Goal: Task Accomplishment & Management: Complete application form

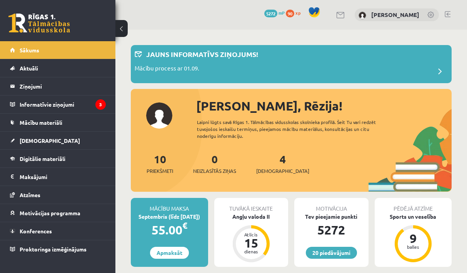
click at [449, 14] on link at bounding box center [448, 14] width 6 height 6
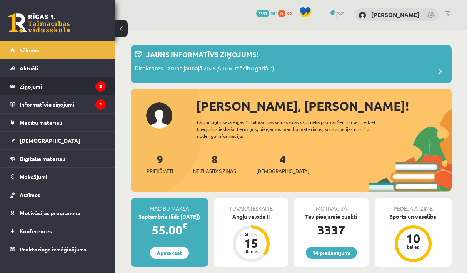
click at [79, 83] on legend "Ziņojumi 8" at bounding box center [63, 86] width 86 height 18
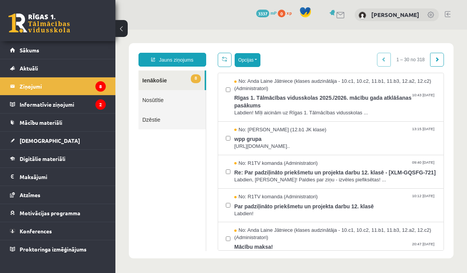
click at [251, 64] on button "Opcijas" at bounding box center [248, 60] width 26 height 14
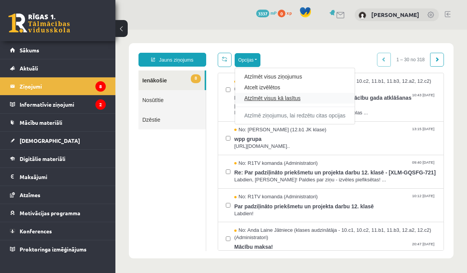
click at [263, 100] on link "Atzīmēt visus kā lasītus" at bounding box center [294, 98] width 101 height 8
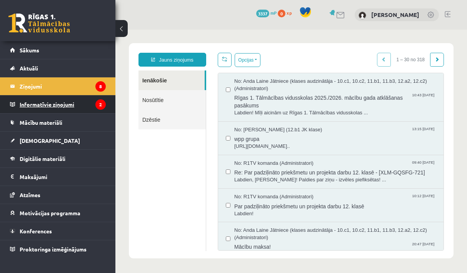
click at [91, 104] on legend "Informatīvie ziņojumi 2" at bounding box center [63, 104] width 86 height 18
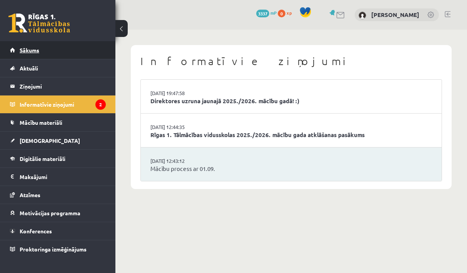
click at [66, 43] on link "Sākums" at bounding box center [58, 50] width 96 height 18
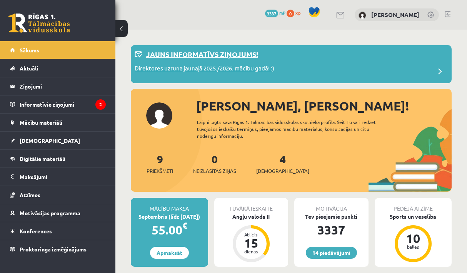
click at [250, 67] on p "Direktores uzruna jaunajā 2025./2026. mācību gadā! :)" at bounding box center [205, 69] width 140 height 11
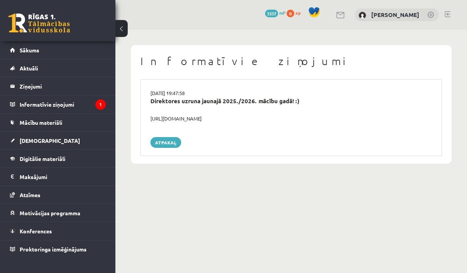
drag, startPoint x: 253, startPoint y: 119, endPoint x: 146, endPoint y: 117, distance: 106.3
click at [146, 117] on div "https://youtube.com/shorts/lM8RsWyzCn4" at bounding box center [291, 119] width 293 height 8
copy div "https://youtube.com/shorts/lM8RsWyzCn4"
click at [54, 55] on link "Sākums" at bounding box center [58, 50] width 96 height 18
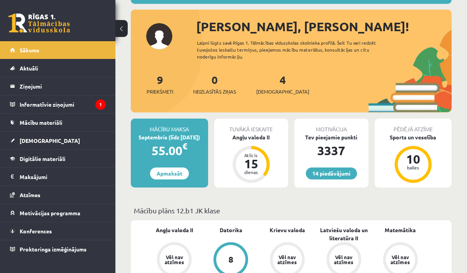
scroll to position [97, 0]
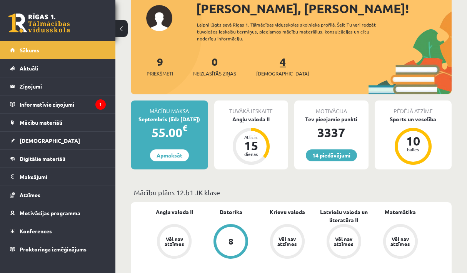
click at [274, 72] on span "[DEMOGRAPHIC_DATA]" at bounding box center [282, 74] width 53 height 8
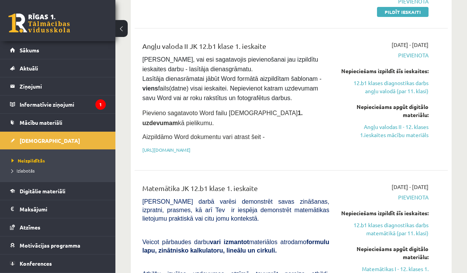
scroll to position [177, 0]
click at [383, 137] on link "Angļu valodas II - 12. klases 1.ieskaites mācību materiāls" at bounding box center [385, 130] width 88 height 16
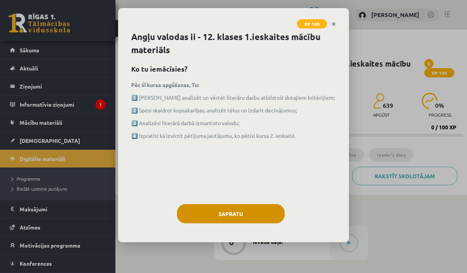
click at [260, 217] on button "Sapratu" at bounding box center [231, 213] width 108 height 19
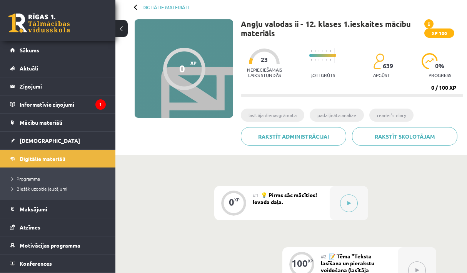
scroll to position [42, 0]
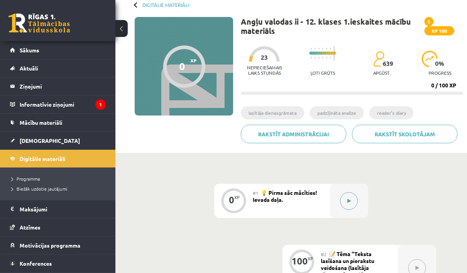
click at [348, 191] on div at bounding box center [349, 201] width 39 height 34
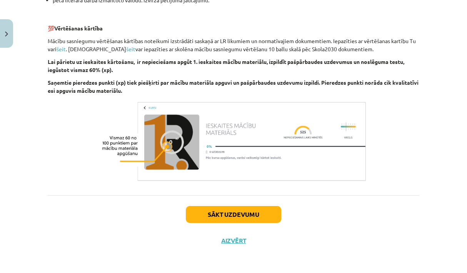
click at [259, 221] on button "Sākt uzdevumu" at bounding box center [233, 214] width 95 height 17
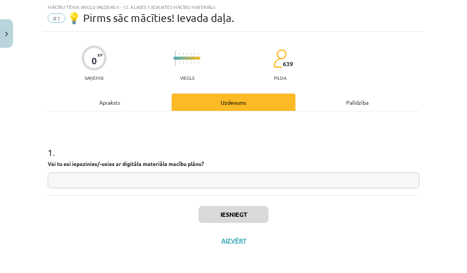
click at [230, 177] on input "text" at bounding box center [234, 180] width 372 height 16
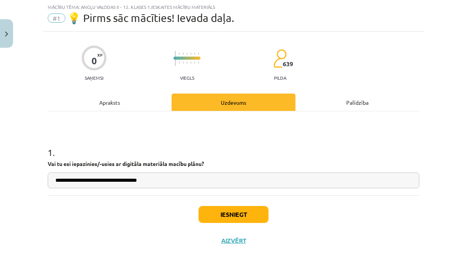
type input "**********"
click at [249, 216] on button "Iesniegt" at bounding box center [234, 214] width 70 height 17
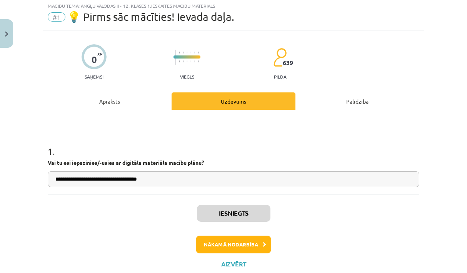
click at [227, 238] on button "Nākamā nodarbība" at bounding box center [233, 245] width 75 height 18
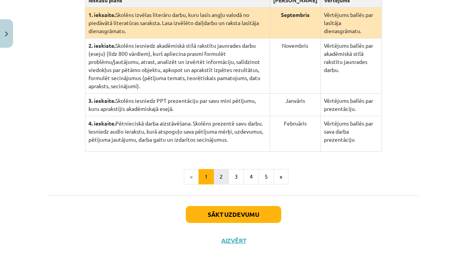
click at [219, 172] on button "2" at bounding box center [221, 176] width 15 height 15
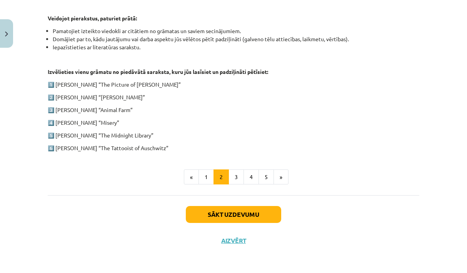
scroll to position [392, 0]
click at [235, 216] on button "Sākt uzdevumu" at bounding box center [233, 214] width 95 height 17
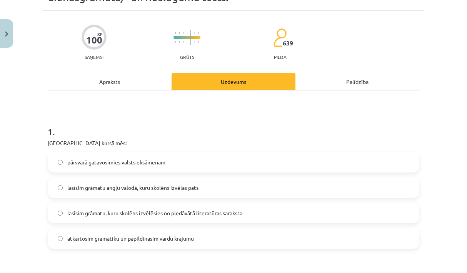
scroll to position [57, 0]
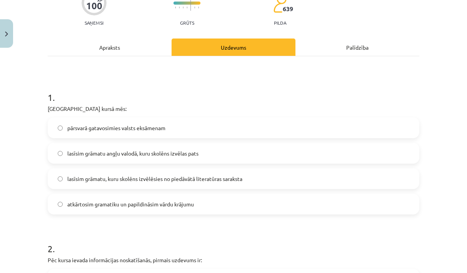
click at [181, 176] on span "lasīsim grāmatu, kuru skolēns izvēlēsies no piedāvātā literatūras saraksta" at bounding box center [154, 179] width 175 height 8
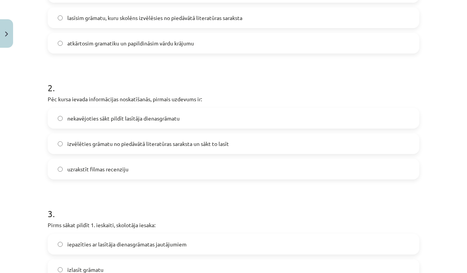
scroll to position [249, 0]
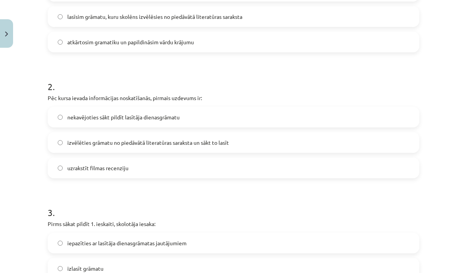
click at [180, 142] on span "izvēlēties grāmatu no piedāvātā literatūras saraksta un sākt to lasīt" at bounding box center [148, 143] width 162 height 8
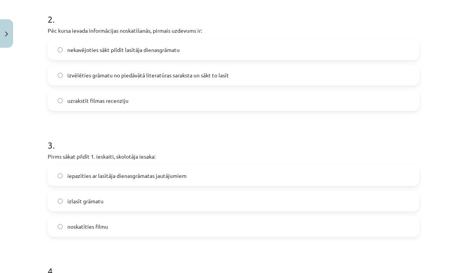
scroll to position [321, 0]
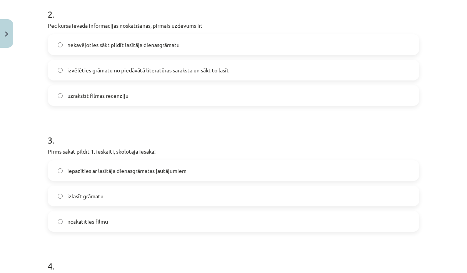
click at [179, 172] on span "iepazīties ar lasītāja dienasgrāmatas jautājumiem" at bounding box center [126, 171] width 119 height 8
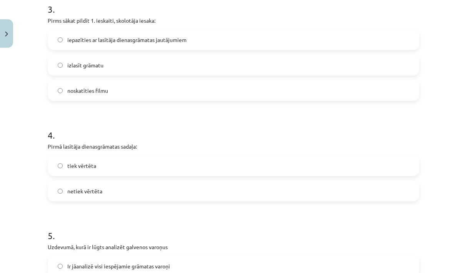
scroll to position [453, 0]
click at [177, 166] on label "tiek vērtēta" at bounding box center [234, 165] width 370 height 19
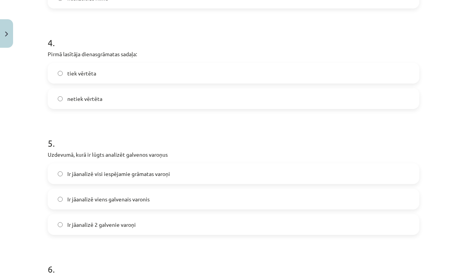
scroll to position [548, 0]
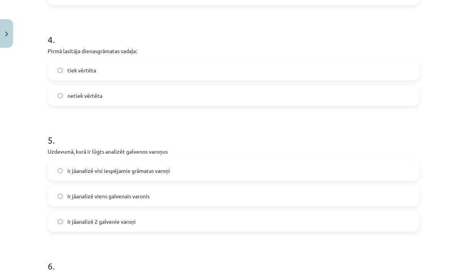
click at [157, 219] on label "Ir jāanalizē 2 galvenie varoņi" at bounding box center [234, 221] width 370 height 19
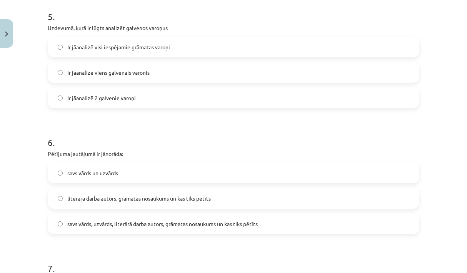
scroll to position [673, 0]
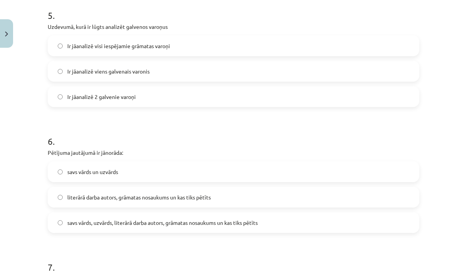
click at [152, 197] on span "literārā darba autors, grāmatas nosaukums un kas tiks pētīts" at bounding box center [139, 197] width 144 height 8
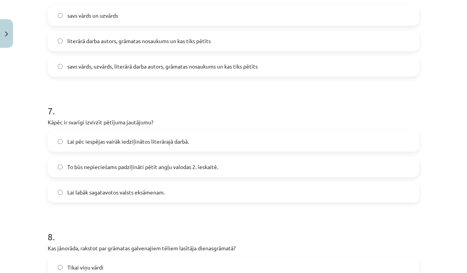
scroll to position [830, 0]
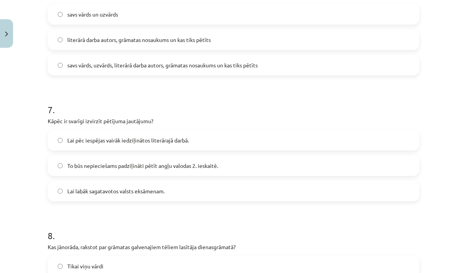
click at [144, 169] on span "To būs nepieciešams padziļināti pētīt angļu valodas 2. ieskaitē." at bounding box center [142, 166] width 151 height 8
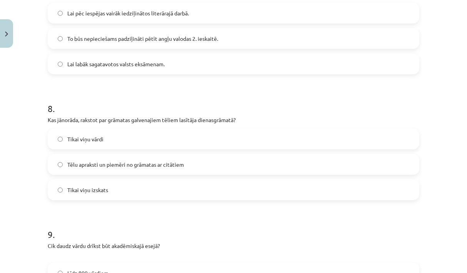
scroll to position [958, 0]
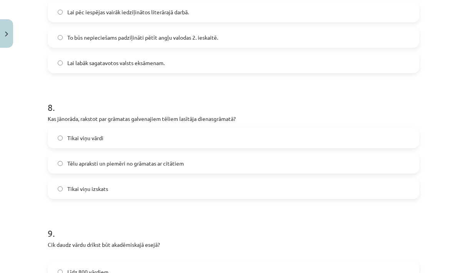
click at [143, 169] on label "Tēlu apraksti un piemēri no grāmatas ar citātiem" at bounding box center [234, 163] width 370 height 19
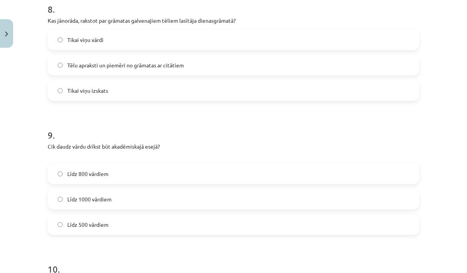
scroll to position [1060, 0]
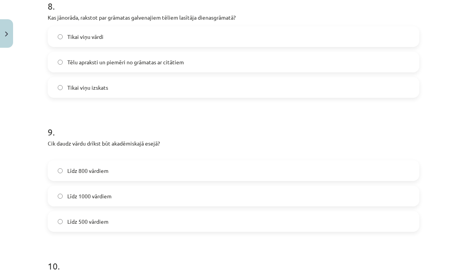
click at [143, 169] on label "Līdz 800 vārdiem" at bounding box center [234, 170] width 370 height 19
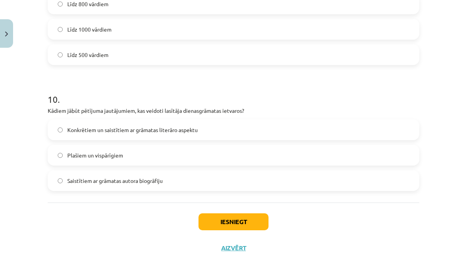
scroll to position [1227, 0]
click at [159, 124] on label "Konkrētiem un saistītiem ar grāmatas literāro aspektu" at bounding box center [234, 129] width 370 height 19
click at [214, 225] on button "Iesniegt" at bounding box center [234, 221] width 70 height 17
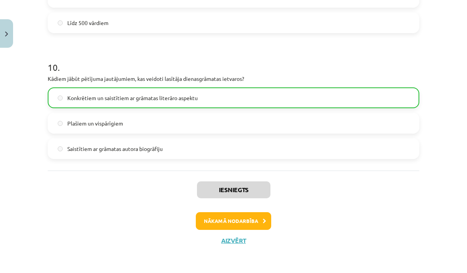
scroll to position [1259, 0]
click at [221, 223] on button "Nākamā nodarbība" at bounding box center [233, 221] width 75 height 18
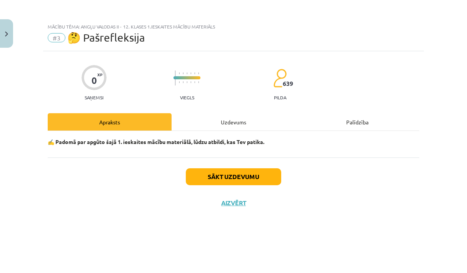
click at [231, 183] on button "Sākt uzdevumu" at bounding box center [233, 176] width 95 height 17
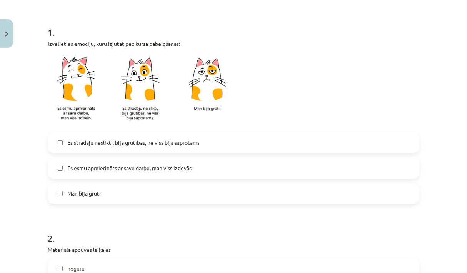
scroll to position [140, 0]
click at [204, 169] on label "Es esmu apmierināts ar savu darbu, man viss izdevās" at bounding box center [234, 167] width 370 height 19
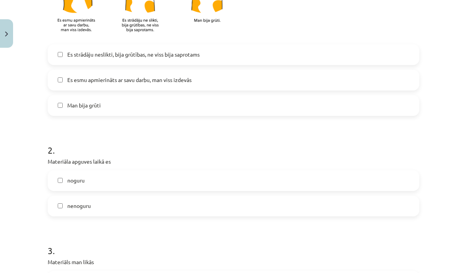
click at [196, 203] on label "nenoguru" at bounding box center [234, 205] width 370 height 19
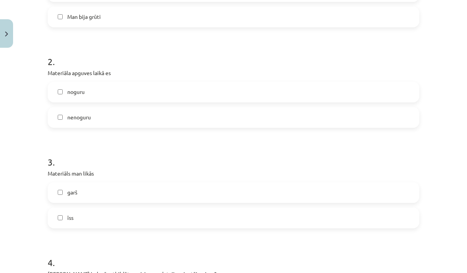
scroll to position [317, 0]
click at [196, 216] on label "īss" at bounding box center [234, 217] width 370 height 19
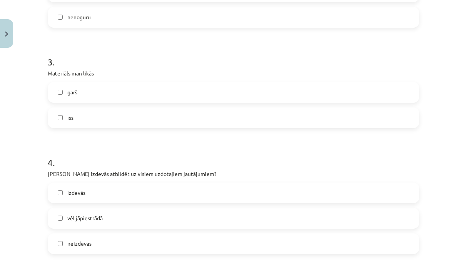
scroll to position [419, 0]
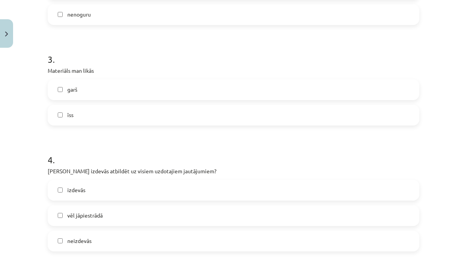
click at [182, 184] on label "izdevās" at bounding box center [234, 190] width 370 height 19
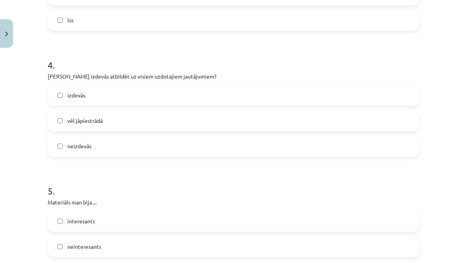
scroll to position [557, 0]
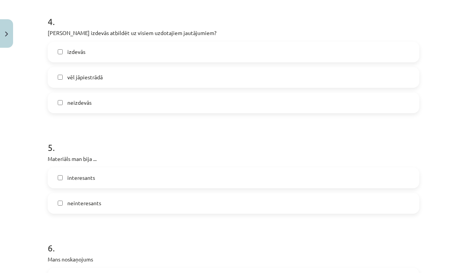
click at [182, 184] on label "interesants" at bounding box center [234, 177] width 370 height 19
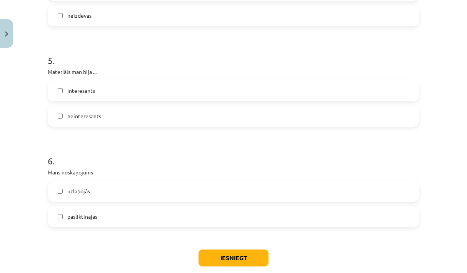
scroll to position [646, 0]
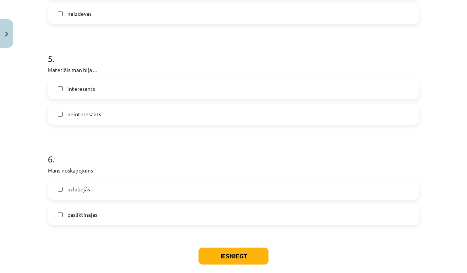
click at [184, 213] on label "pasliktinājās" at bounding box center [234, 214] width 370 height 19
click at [186, 221] on label "pasliktinājās" at bounding box center [234, 214] width 370 height 19
click at [191, 190] on label "uzlabojās" at bounding box center [234, 189] width 370 height 19
click at [161, 219] on label "pasliktinājās" at bounding box center [234, 214] width 370 height 19
click at [214, 255] on button "Iesniegt" at bounding box center [234, 256] width 70 height 17
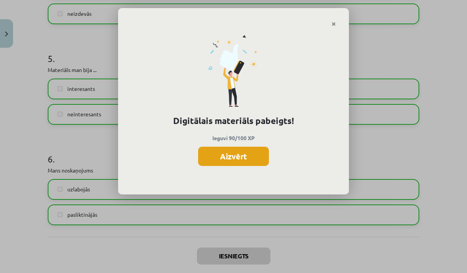
click at [235, 149] on button "Aizvērt" at bounding box center [233, 156] width 71 height 19
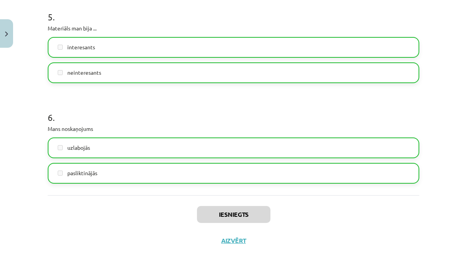
scroll to position [689, 0]
click at [221, 240] on button "Aizvērt" at bounding box center [233, 241] width 29 height 8
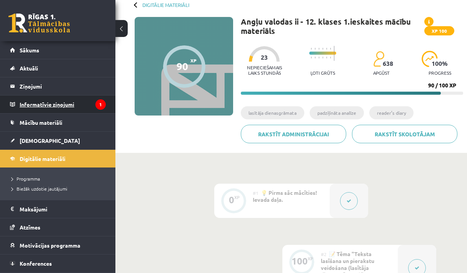
click at [70, 108] on legend "Informatīvie ziņojumi 1" at bounding box center [63, 104] width 86 height 18
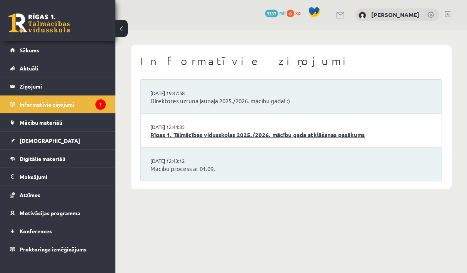
click at [163, 133] on link "Rīgas 1. Tālmācības vidusskolas 2025./2026. mācību gada atklāšanas pasākums" at bounding box center [292, 135] width 282 height 9
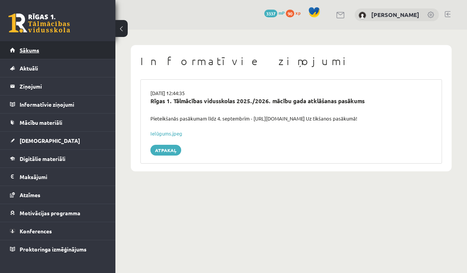
click at [70, 59] on link "Sākums" at bounding box center [58, 50] width 96 height 18
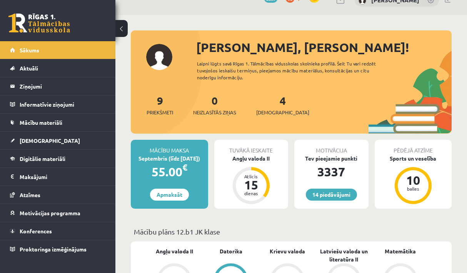
scroll to position [15, 0]
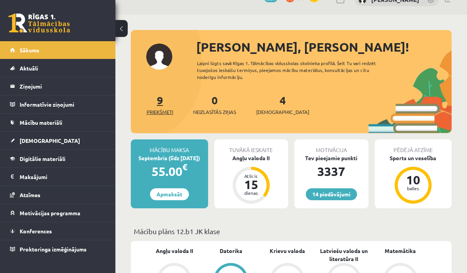
click at [156, 111] on span "Priekšmeti" at bounding box center [160, 112] width 27 height 8
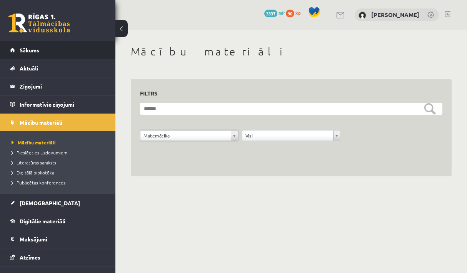
click at [52, 50] on link "Sākums" at bounding box center [58, 50] width 96 height 18
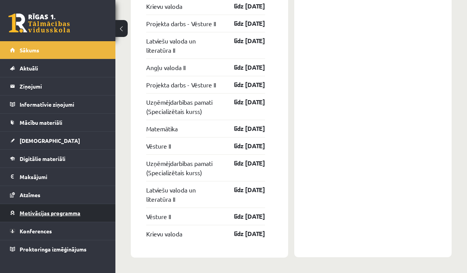
scroll to position [1090, 0]
click at [72, 50] on link "Sākums" at bounding box center [58, 50] width 96 height 18
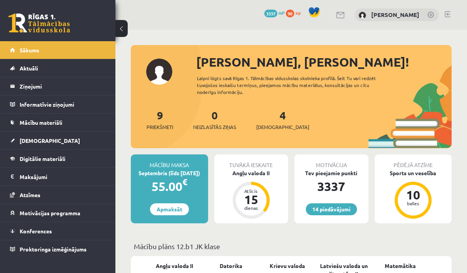
click at [441, 18] on div "14 Dāvanas 3337 mP 90 xp Kristers Gerenovskis" at bounding box center [292, 15] width 352 height 30
drag, startPoint x: 441, startPoint y: 18, endPoint x: 446, endPoint y: 14, distance: 6.0
click at [446, 14] on div "14 Dāvanas 3337 mP 90 xp Kristers Gerenovskis" at bounding box center [292, 15] width 352 height 30
click at [446, 14] on link at bounding box center [448, 14] width 6 height 6
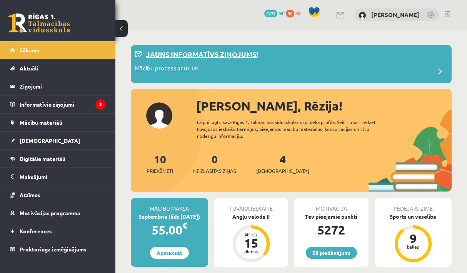
click at [265, 70] on div "Mācību process ar 01.09." at bounding box center [291, 71] width 313 height 15
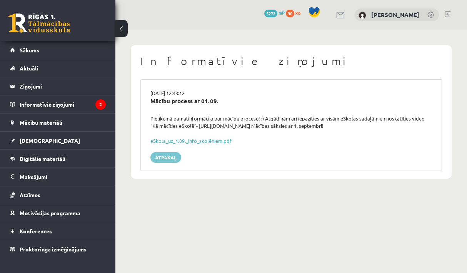
click at [161, 155] on link "Atpakaļ" at bounding box center [166, 157] width 31 height 11
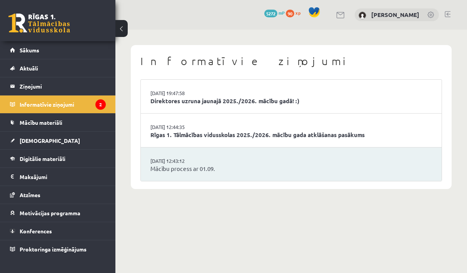
click at [164, 139] on li "29.08.2025 12:44:35 Rīgas 1. Tālmācības vidusskolas 2025./2026. mācību gada atk…" at bounding box center [291, 131] width 301 height 34
click at [169, 131] on link "Rīgas 1. Tālmācības vidusskolas 2025./2026. mācību gada atklāšanas pasākums" at bounding box center [292, 135] width 282 height 9
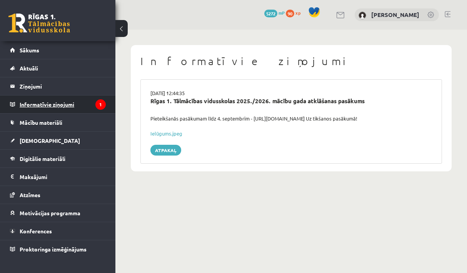
click at [96, 103] on icon "1" at bounding box center [100, 104] width 10 height 10
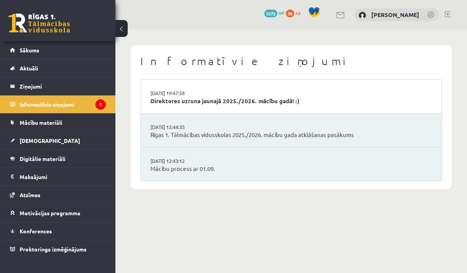
click at [166, 109] on li "29.08.2025 19:47:58 Direktores uzruna jaunajā 2025./2026. mācību gadā! :)" at bounding box center [291, 97] width 301 height 34
click at [169, 101] on link "Direktores uzruna jaunajā 2025./2026. mācību gadā! :)" at bounding box center [292, 101] width 282 height 9
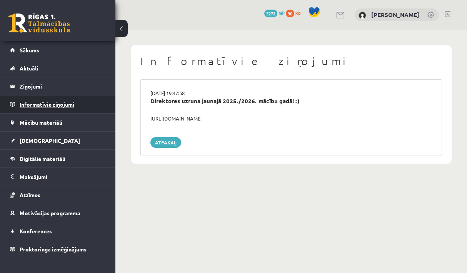
click at [90, 106] on legend "Informatīvie ziņojumi 0" at bounding box center [63, 104] width 86 height 18
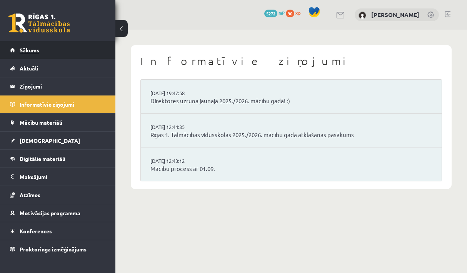
click at [77, 51] on link "Sākums" at bounding box center [58, 50] width 96 height 18
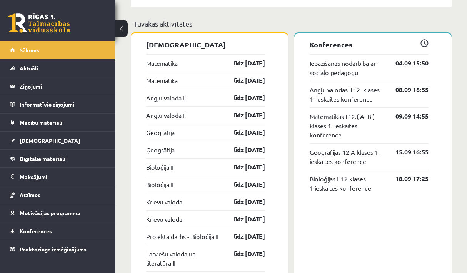
scroll to position [613, 0]
